Goal: Information Seeking & Learning: Learn about a topic

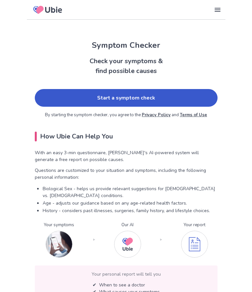
click at [176, 96] on link "Start a symptom check" at bounding box center [126, 98] width 182 height 18
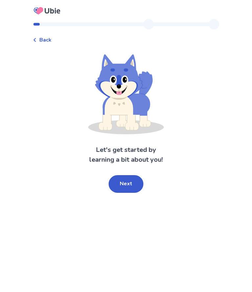
click at [132, 183] on button "Next" at bounding box center [125, 184] width 35 height 18
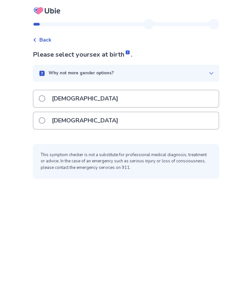
click at [175, 117] on div "[DEMOGRAPHIC_DATA]" at bounding box center [125, 120] width 185 height 17
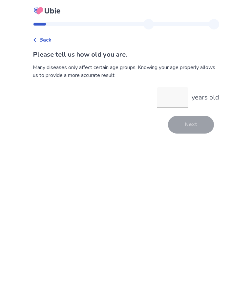
click at [169, 92] on input "years old" at bounding box center [172, 97] width 31 height 21
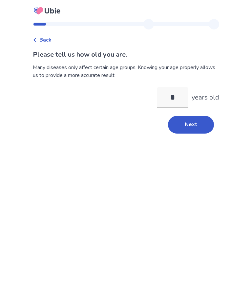
type input "**"
click at [192, 129] on button "Next" at bounding box center [191, 125] width 46 height 18
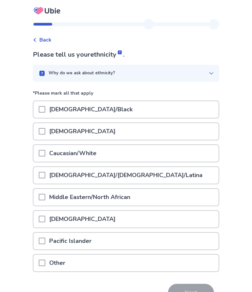
click at [44, 155] on span at bounding box center [42, 153] width 7 height 7
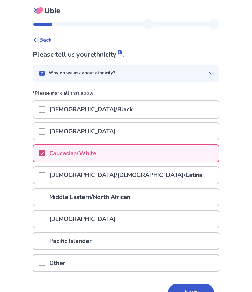
scroll to position [38, 0]
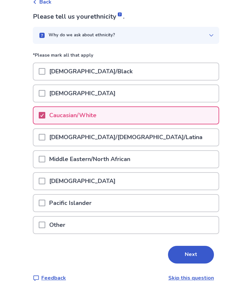
click at [186, 255] on button "Next" at bounding box center [191, 255] width 46 height 18
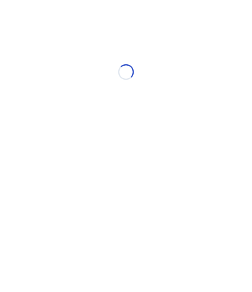
scroll to position [0, 0]
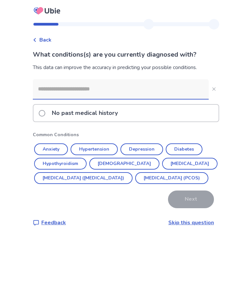
click at [145, 150] on button "Depression" at bounding box center [141, 149] width 43 height 12
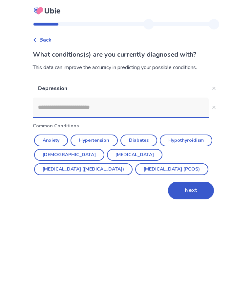
click at [53, 141] on button "Anxiety" at bounding box center [51, 141] width 34 height 12
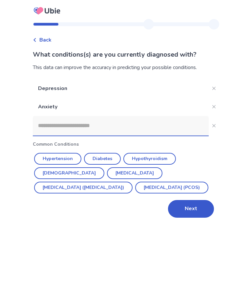
click at [125, 182] on button "Irritable Bowel Syndrome (IBS)" at bounding box center [83, 188] width 98 height 12
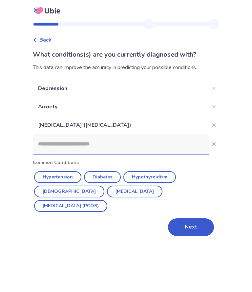
click at [90, 145] on input at bounding box center [121, 144] width 176 height 20
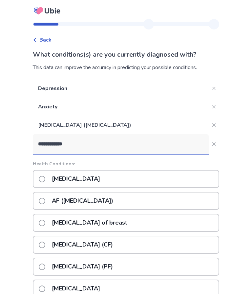
type input "**********"
click at [165, 177] on div "Fibromyalgia" at bounding box center [126, 179] width 186 height 18
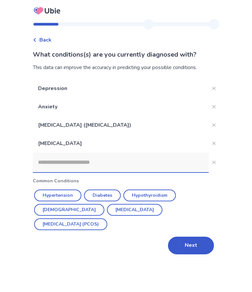
click at [193, 237] on button "Next" at bounding box center [191, 246] width 46 height 18
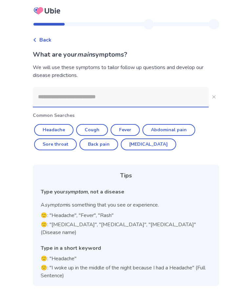
click at [174, 130] on button "Abdominal pain" at bounding box center [168, 130] width 53 height 12
type input "**********"
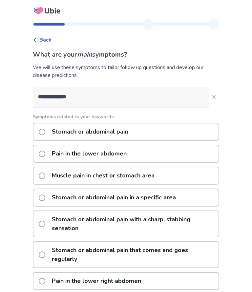
click at [45, 154] on span at bounding box center [42, 154] width 7 height 7
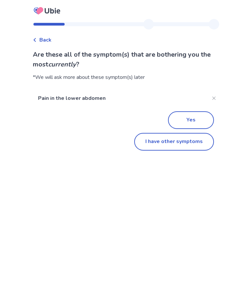
click at [192, 121] on button "Yes" at bounding box center [191, 120] width 46 height 18
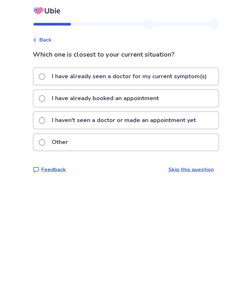
click at [45, 120] on span at bounding box center [42, 120] width 7 height 7
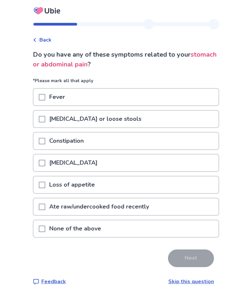
click at [45, 119] on span at bounding box center [42, 119] width 7 height 7
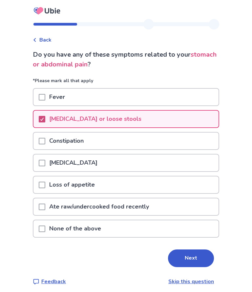
click at [44, 164] on span at bounding box center [42, 163] width 7 height 7
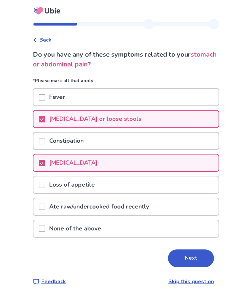
click at [45, 186] on span at bounding box center [42, 185] width 7 height 7
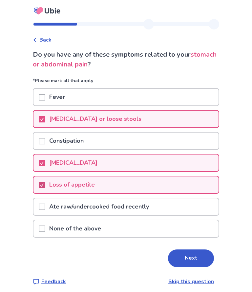
click at [191, 260] on button "Next" at bounding box center [191, 259] width 46 height 18
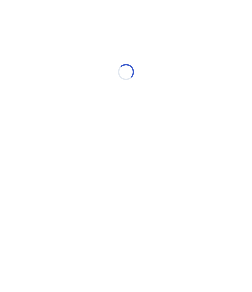
select select "*"
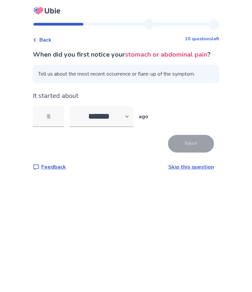
click at [52, 124] on input "tel" at bounding box center [48, 116] width 31 height 21
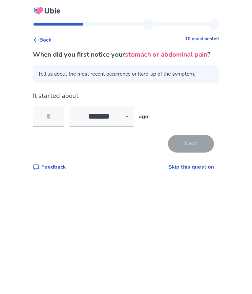
type input "*"
click at [190, 153] on button "Next" at bounding box center [191, 144] width 46 height 18
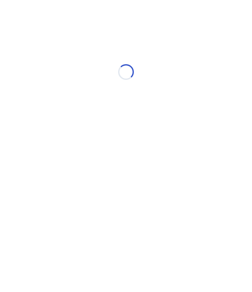
select select "*"
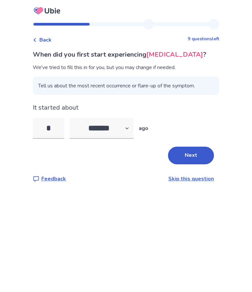
click at [190, 152] on button "Next" at bounding box center [191, 156] width 46 height 18
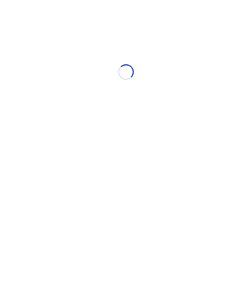
select select "*"
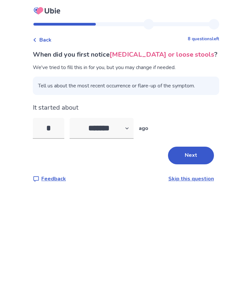
click at [55, 129] on input "*" at bounding box center [48, 128] width 31 height 21
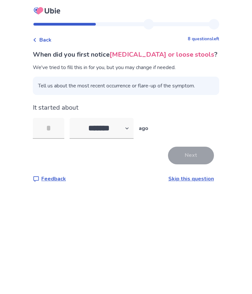
type input "*"
click at [189, 155] on button "Next" at bounding box center [191, 156] width 46 height 18
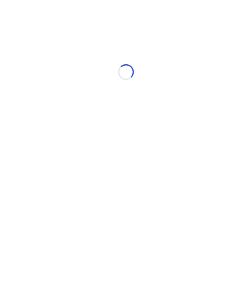
select select "*"
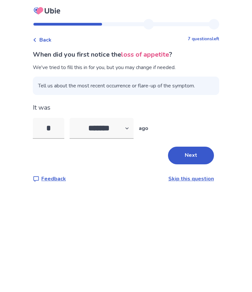
click at [63, 126] on input "*" at bounding box center [48, 128] width 31 height 21
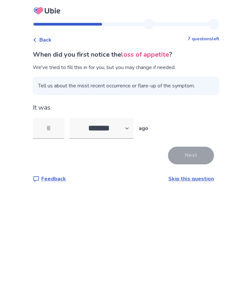
type input "*"
click at [187, 154] on button "Next" at bounding box center [191, 156] width 46 height 18
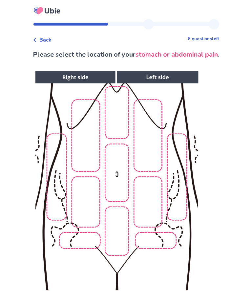
click at [60, 221] on img at bounding box center [116, 180] width 335 height 227
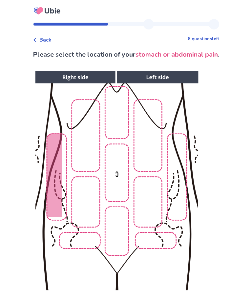
click at [69, 243] on img at bounding box center [116, 180] width 335 height 227
click at [85, 224] on img at bounding box center [116, 180] width 335 height 227
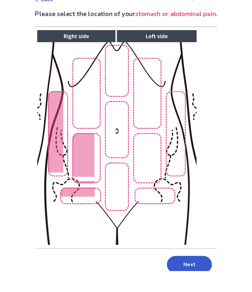
scroll to position [57, 0]
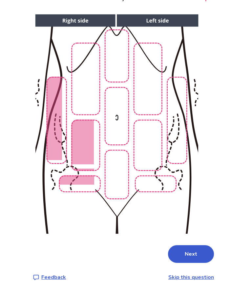
click at [187, 258] on button "Next" at bounding box center [191, 255] width 46 height 18
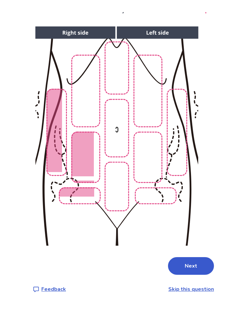
scroll to position [0, 0]
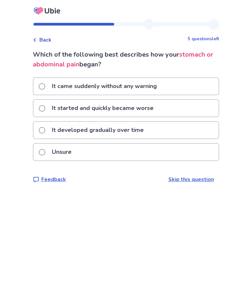
click at [45, 130] on span at bounding box center [42, 130] width 7 height 7
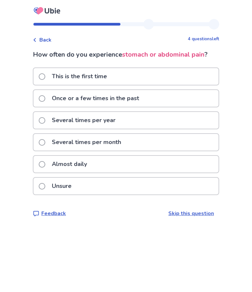
click at [44, 99] on span at bounding box center [42, 98] width 7 height 7
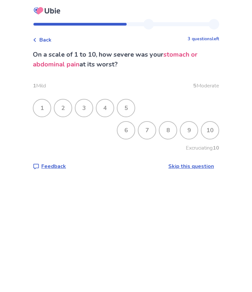
click at [141, 128] on div "7" at bounding box center [146, 130] width 17 height 17
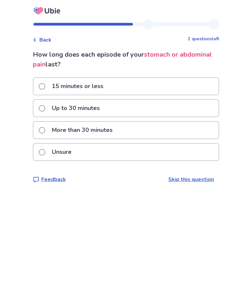
click at [45, 110] on span at bounding box center [42, 108] width 7 height 7
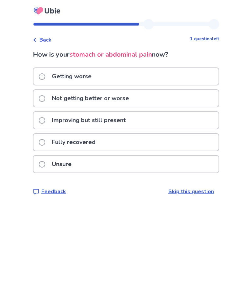
click at [45, 76] on span at bounding box center [42, 76] width 7 height 7
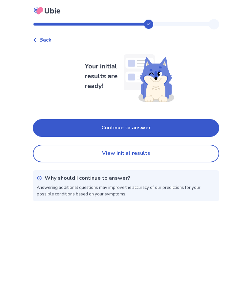
click at [176, 125] on button "Continue to answer" at bounding box center [126, 128] width 186 height 18
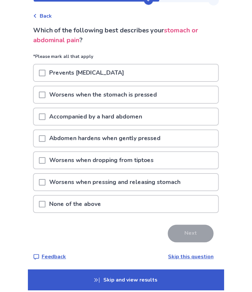
scroll to position [25, 0]
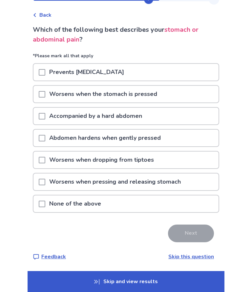
click at [38, 92] on div "Worsens when the stomach is pressed" at bounding box center [125, 94] width 185 height 17
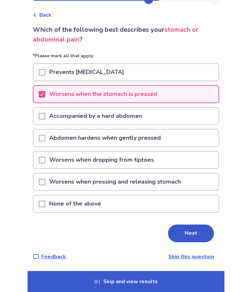
click at [191, 234] on button "Next" at bounding box center [191, 234] width 46 height 18
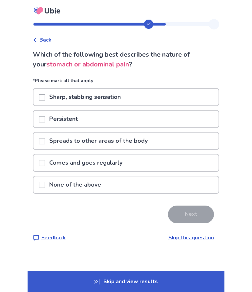
click at [44, 120] on span at bounding box center [42, 119] width 7 height 7
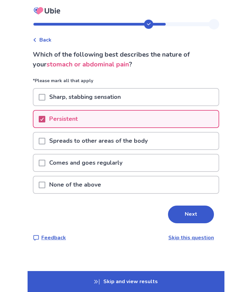
click at [43, 163] on span at bounding box center [42, 163] width 7 height 7
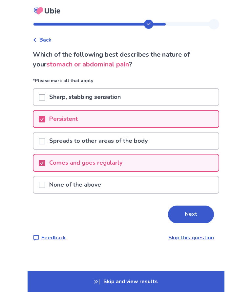
click at [125, 145] on p "Spreads to other areas of the body" at bounding box center [98, 141] width 106 height 17
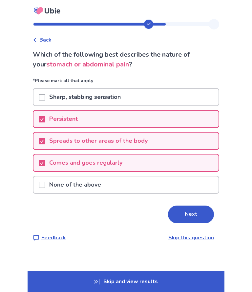
click at [186, 215] on button "Next" at bounding box center [191, 215] width 46 height 18
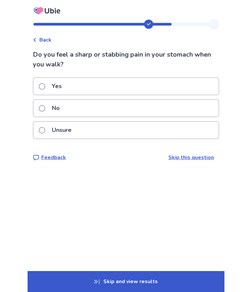
click at [49, 87] on label "Yes" at bounding box center [52, 86] width 27 height 17
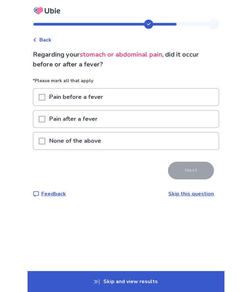
click at [45, 140] on span at bounding box center [42, 141] width 7 height 7
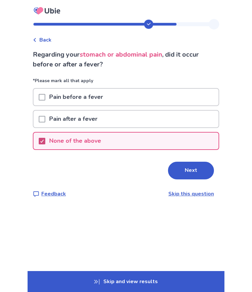
click at [188, 172] on button "Next" at bounding box center [191, 171] width 46 height 18
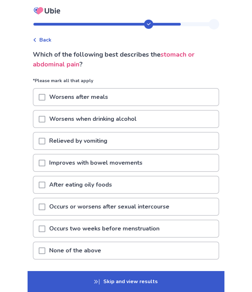
click at [44, 98] on span at bounding box center [42, 97] width 7 height 7
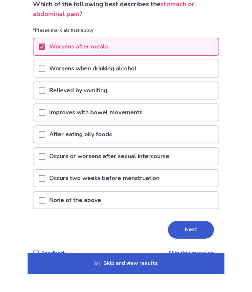
scroll to position [47, 0]
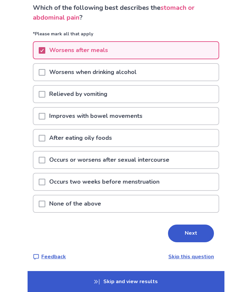
click at [189, 234] on button "Next" at bounding box center [191, 234] width 46 height 18
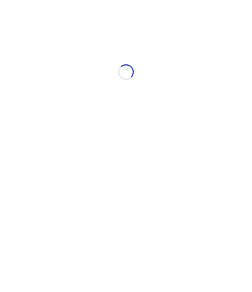
scroll to position [0, 0]
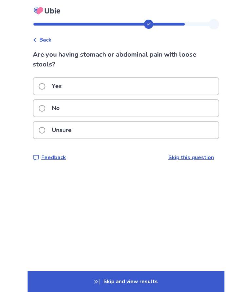
click at [45, 94] on label "Yes" at bounding box center [52, 86] width 27 height 17
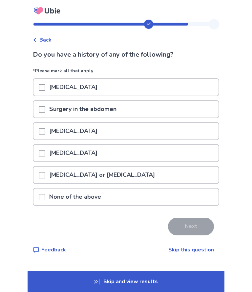
click at [43, 112] on span at bounding box center [42, 109] width 7 height 7
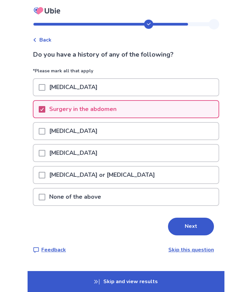
click at [43, 155] on span at bounding box center [42, 153] width 7 height 7
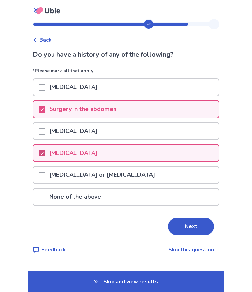
click at [191, 228] on button "Next" at bounding box center [191, 227] width 46 height 18
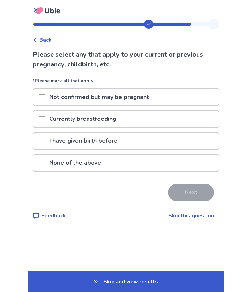
click at [45, 141] on span at bounding box center [42, 141] width 7 height 7
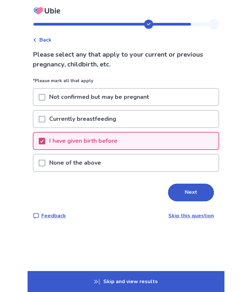
click at [193, 193] on button "Next" at bounding box center [191, 193] width 46 height 18
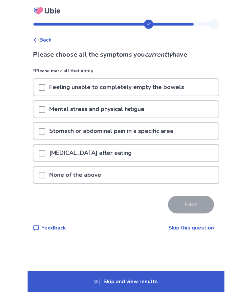
click at [45, 112] on span at bounding box center [42, 109] width 7 height 7
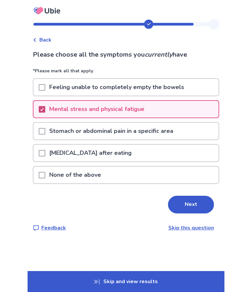
click at [45, 135] on div at bounding box center [42, 131] width 7 height 17
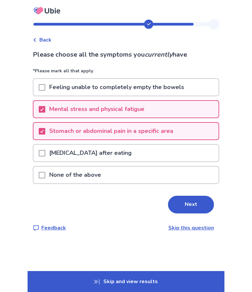
click at [189, 205] on button "Next" at bounding box center [191, 205] width 46 height 18
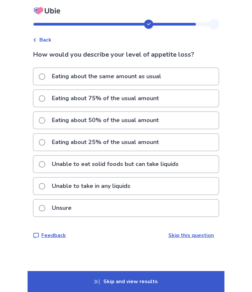
click at [44, 144] on span at bounding box center [42, 142] width 7 height 7
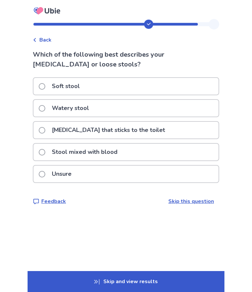
click at [43, 88] on span at bounding box center [42, 86] width 7 height 7
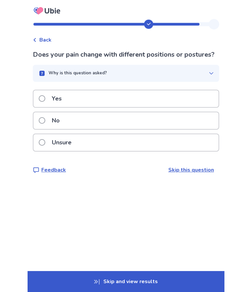
click at [43, 107] on label "Yes" at bounding box center [52, 98] width 27 height 17
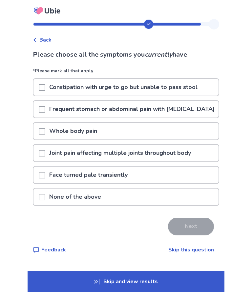
click at [45, 113] on span at bounding box center [42, 109] width 7 height 7
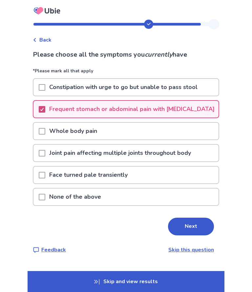
click at [45, 157] on span at bounding box center [42, 153] width 7 height 7
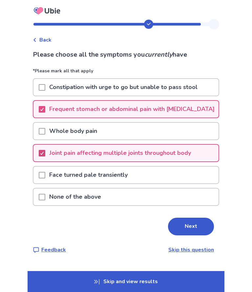
click at [189, 235] on button "Next" at bounding box center [191, 227] width 46 height 18
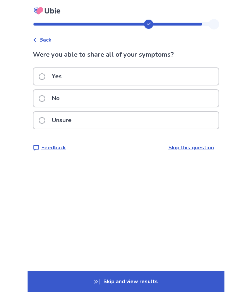
click at [45, 75] on span at bounding box center [42, 76] width 7 height 7
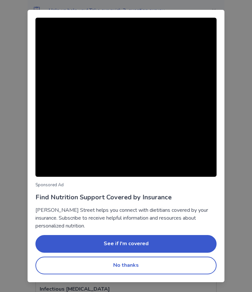
click at [204, 268] on button "No thanks" at bounding box center [125, 266] width 181 height 18
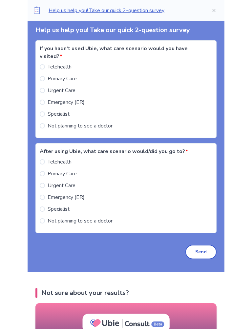
scroll to position [658, 0]
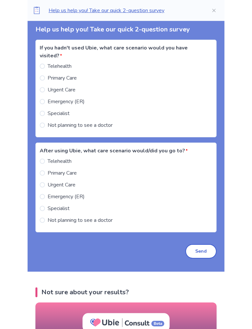
click at [45, 100] on span at bounding box center [42, 101] width 5 height 5
click at [45, 196] on span at bounding box center [42, 196] width 5 height 5
click at [204, 250] on button "Send" at bounding box center [200, 251] width 31 height 14
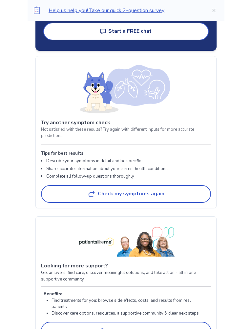
scroll to position [815, 0]
